Goal: Task Accomplishment & Management: Use online tool/utility

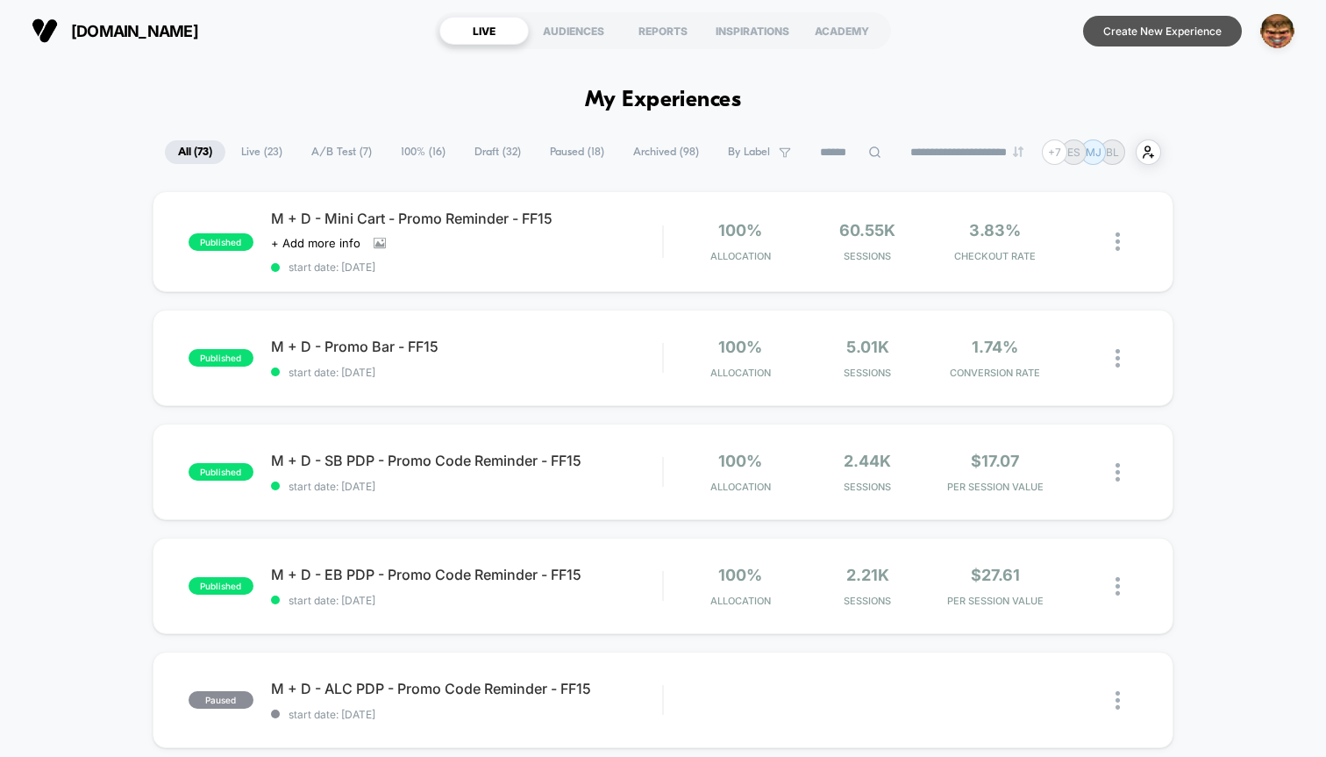
click at [1151, 29] on button "Create New Experience" at bounding box center [1162, 31] width 159 height 31
